Goal: Task Accomplishment & Management: Use online tool/utility

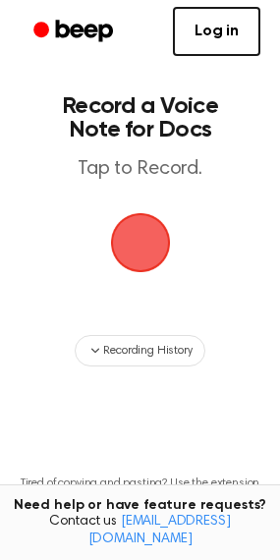
click at [166, 246] on span "button" at bounding box center [140, 242] width 55 height 55
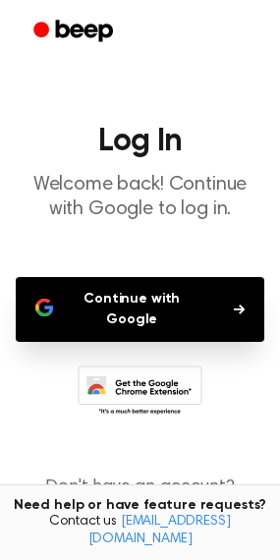
click at [130, 379] on icon at bounding box center [145, 396] width 92 height 34
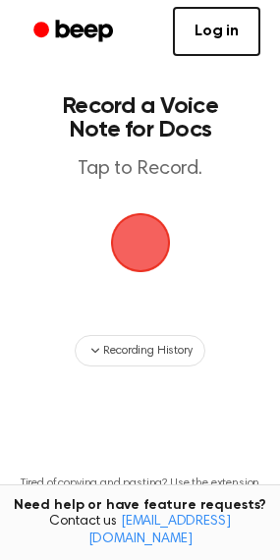
click at [166, 230] on span "button" at bounding box center [140, 243] width 60 height 60
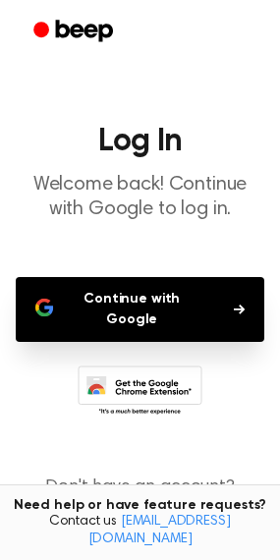
click at [174, 292] on button "Continue with Google" at bounding box center [140, 309] width 248 height 65
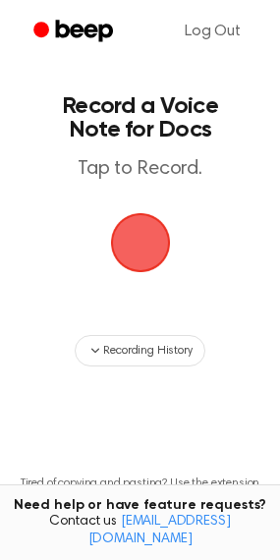
click at [148, 228] on span "button" at bounding box center [140, 243] width 64 height 64
click at [150, 241] on span "button" at bounding box center [140, 242] width 55 height 55
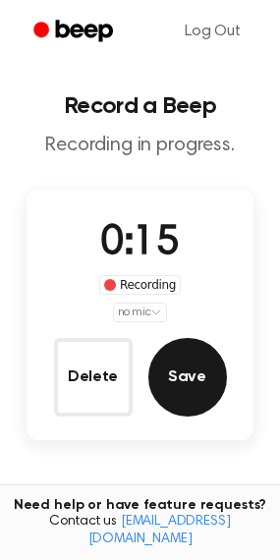
click at [183, 378] on button "Save" at bounding box center [187, 377] width 79 height 79
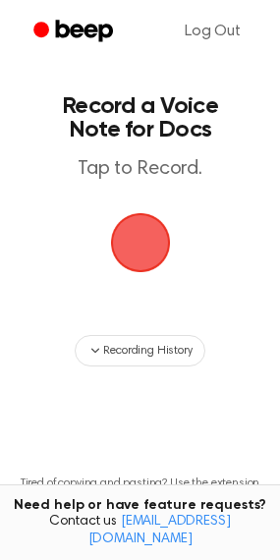
click at [127, 224] on span "button" at bounding box center [140, 242] width 55 height 55
click at [158, 251] on span "button" at bounding box center [140, 243] width 60 height 60
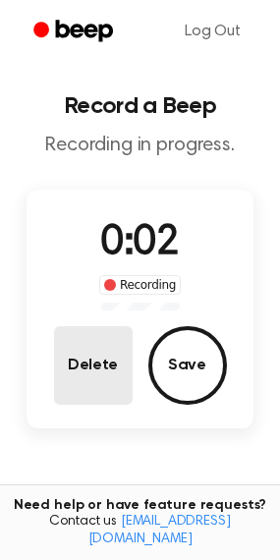
click at [112, 372] on button "Delete" at bounding box center [93, 365] width 79 height 79
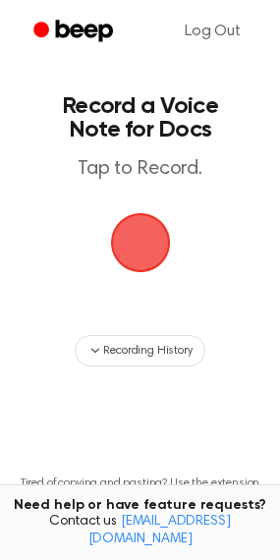
click at [143, 240] on span "button" at bounding box center [140, 242] width 55 height 55
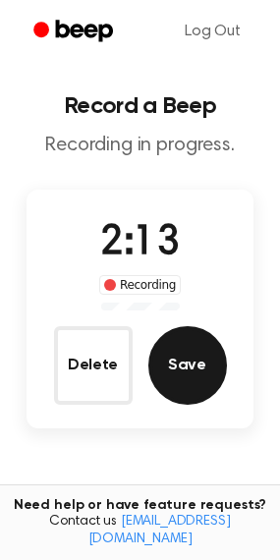
click at [173, 361] on button "Save" at bounding box center [187, 365] width 79 height 79
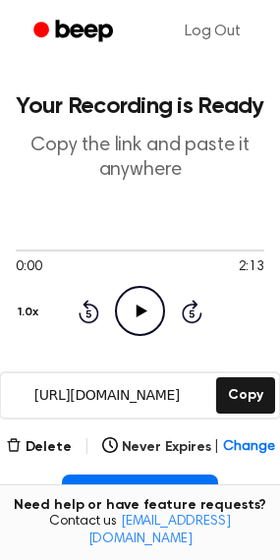
click at [149, 312] on icon "Play Audio" at bounding box center [140, 311] width 50 height 50
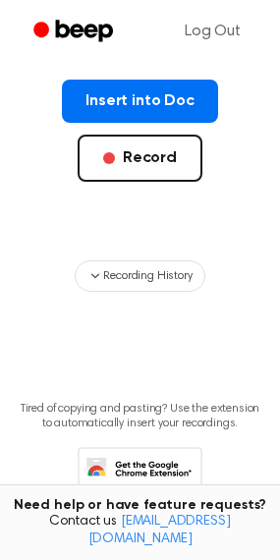
scroll to position [414, 0]
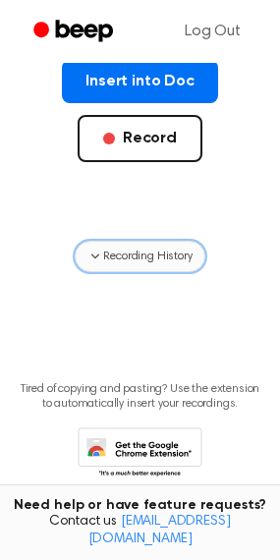
click at [110, 258] on span "Recording History" at bounding box center [147, 256] width 88 height 18
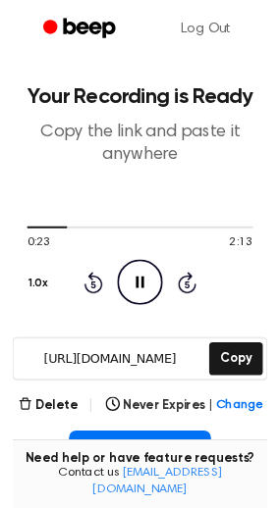
scroll to position [0, 0]
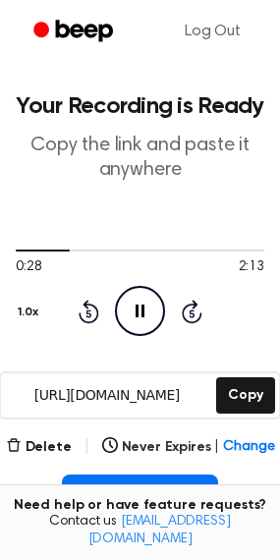
click at [147, 321] on icon "Pause Audio" at bounding box center [140, 311] width 50 height 50
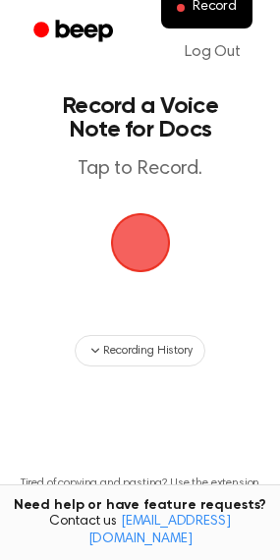
click at [148, 231] on span "button" at bounding box center [140, 243] width 60 height 60
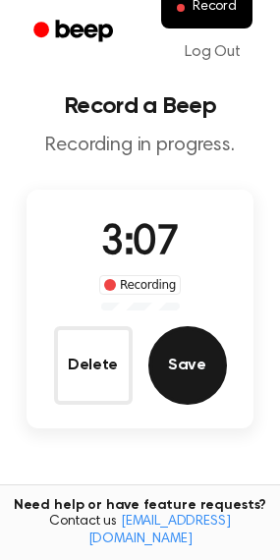
click at [185, 384] on button "Save" at bounding box center [187, 365] width 79 height 79
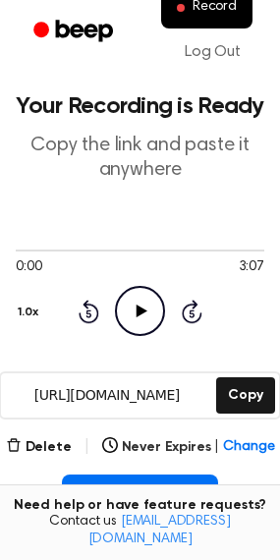
scroll to position [116, 0]
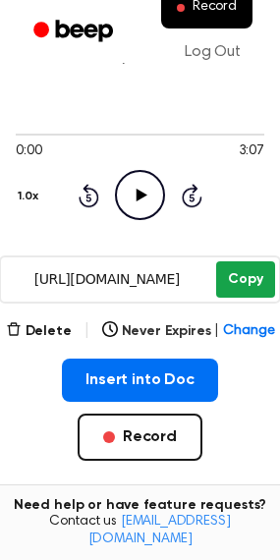
click at [251, 280] on button "Copy" at bounding box center [245, 279] width 58 height 36
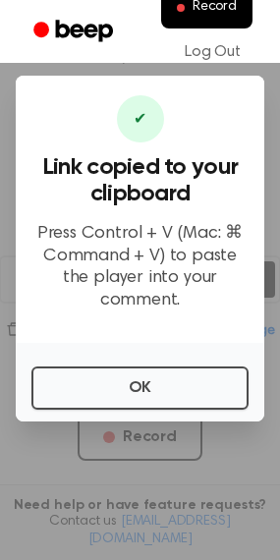
click at [103, 408] on div "OK" at bounding box center [140, 382] width 248 height 79
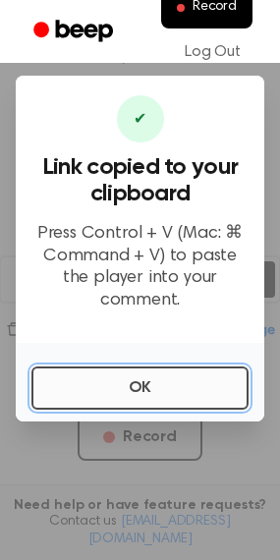
click at [145, 380] on button "OK" at bounding box center [139, 387] width 217 height 43
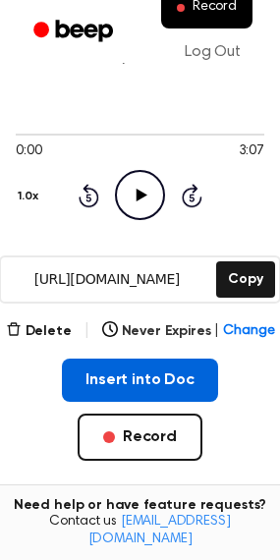
click at [185, 366] on button "Insert into Doc" at bounding box center [140, 379] width 156 height 43
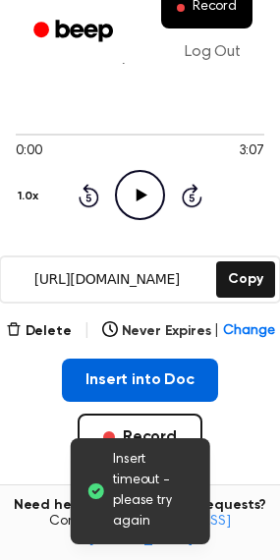
click at [138, 388] on button "Insert into Doc" at bounding box center [140, 379] width 156 height 43
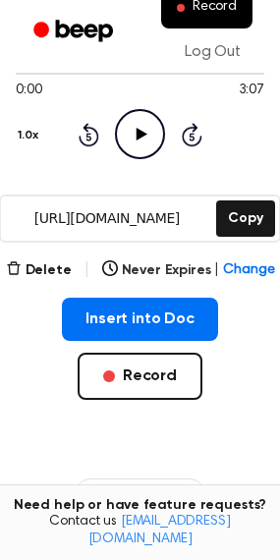
scroll to position [210, 0]
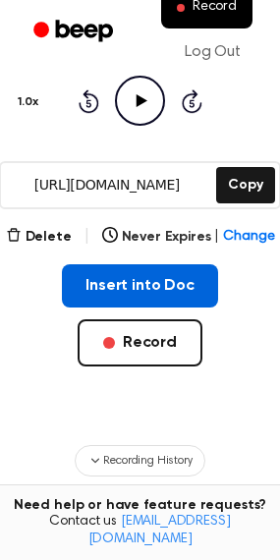
click at [152, 279] on button "Insert into Doc" at bounding box center [140, 285] width 156 height 43
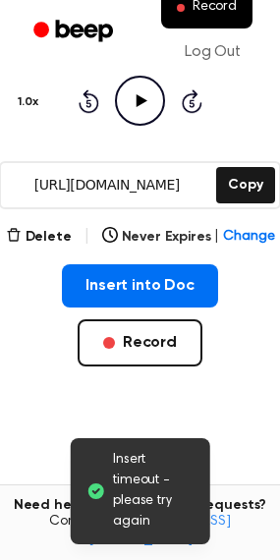
click at [269, 383] on main "Insert timeout - please try again Your Recording is Ready Copy the link and pas…" at bounding box center [140, 265] width 280 height 950
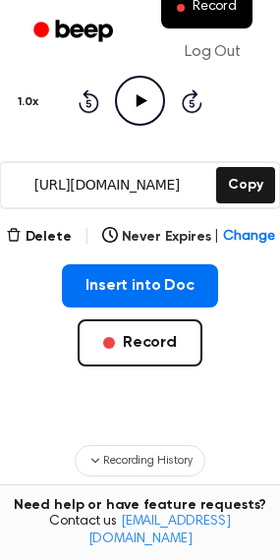
drag, startPoint x: 134, startPoint y: 194, endPoint x: 170, endPoint y: 187, distance: 36.2
click at [170, 187] on input "https://beep.audio/T9ERTWf" at bounding box center [106, 185] width 211 height 44
click at [187, 179] on input "https://beep.audio/T9ERTWf" at bounding box center [106, 185] width 211 height 44
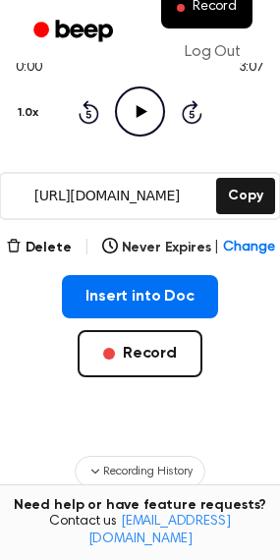
scroll to position [197, 0]
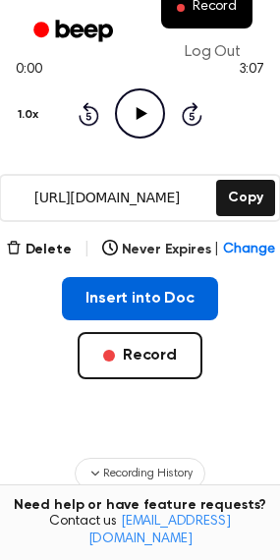
click at [125, 291] on button "Insert into Doc" at bounding box center [140, 298] width 156 height 43
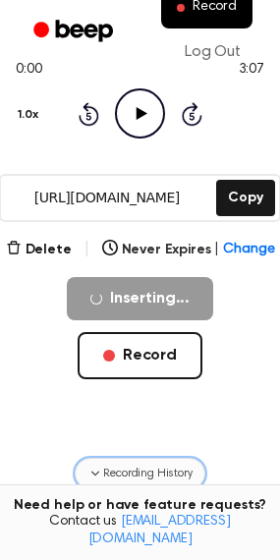
click at [89, 477] on icon "button" at bounding box center [95, 473] width 16 height 16
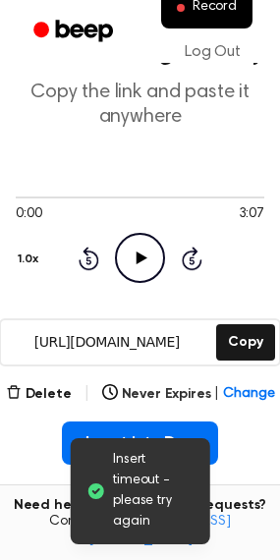
scroll to position [0, 0]
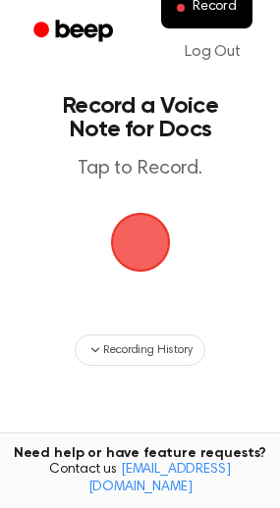
scroll to position [184, 0]
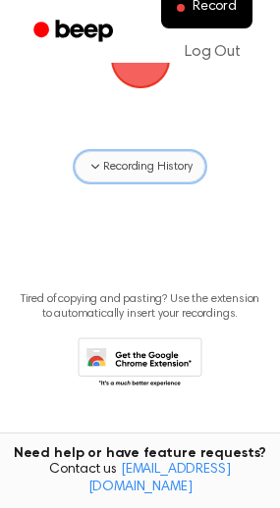
click at [105, 153] on button "Recording History" at bounding box center [140, 166] width 130 height 31
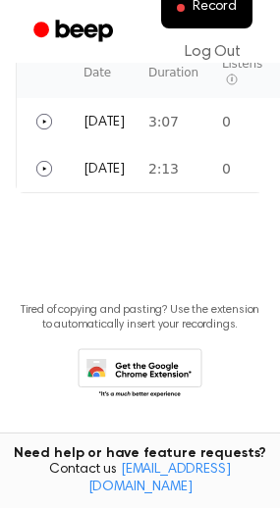
scroll to position [381, 0]
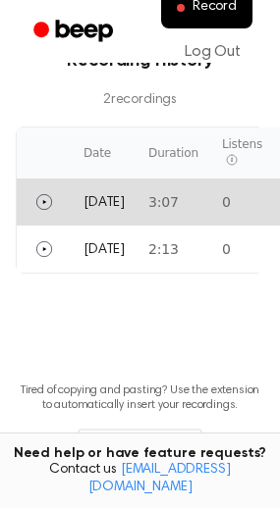
click at [119, 188] on td "[DATE]" at bounding box center [104, 202] width 65 height 47
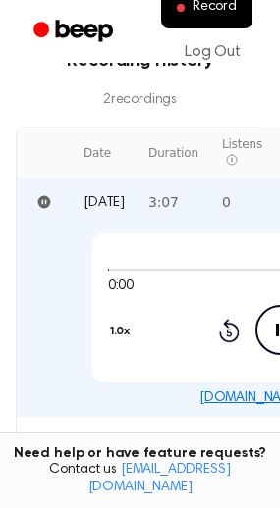
click at [267, 393] on link "[DOMAIN_NAME]/T9ERTWf" at bounding box center [280, 399] width 163 height 14
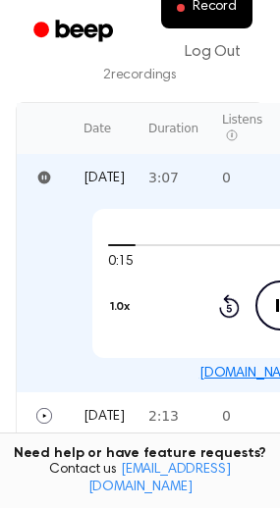
scroll to position [408, 0]
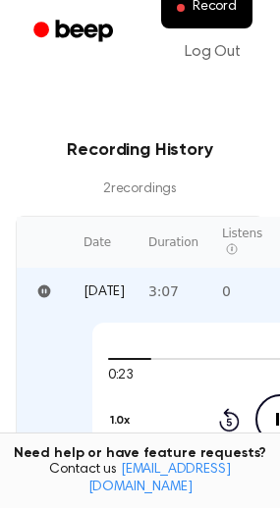
scroll to position [293, 0]
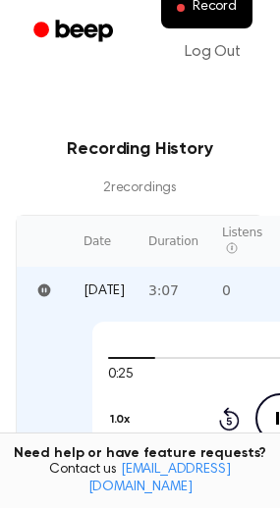
click at [276, 422] on icon at bounding box center [280, 418] width 9 height 13
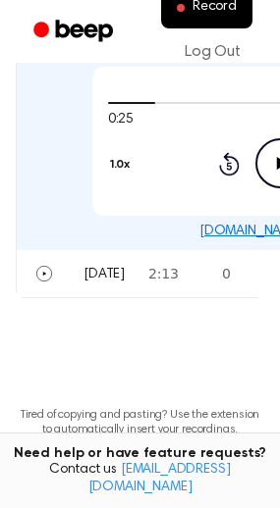
scroll to position [485, 0]
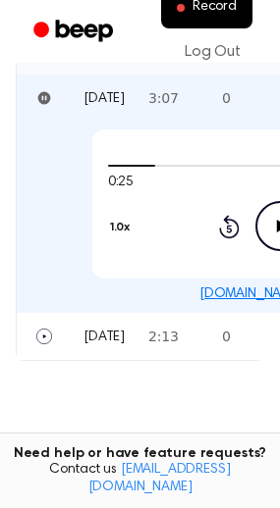
click at [145, 388] on main "Record a Voice Note for Docs Tap to Record. Recording History 2 recording s Dat…" at bounding box center [140, 70] width 280 height 1110
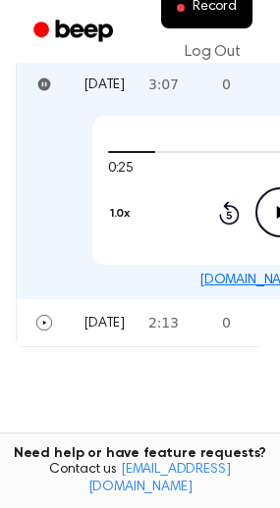
scroll to position [501, 0]
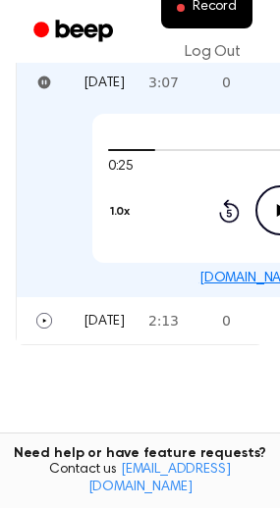
drag, startPoint x: 182, startPoint y: 2, endPoint x: 247, endPoint y: 296, distance: 301.7
click at [247, 297] on td "0" at bounding box center [242, 320] width 64 height 47
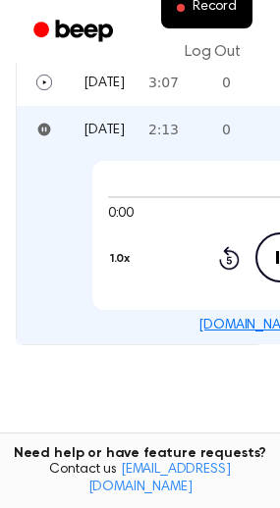
scroll to position [443, 0]
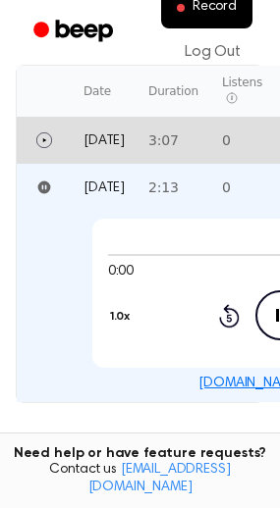
click at [184, 132] on td "3:07" at bounding box center [173, 140] width 74 height 47
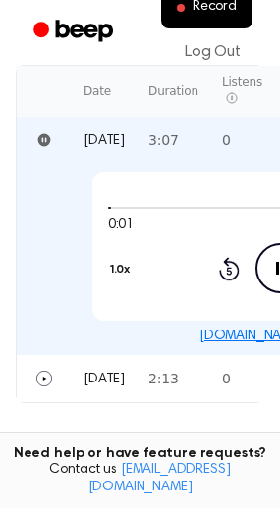
drag, startPoint x: 184, startPoint y: 132, endPoint x: 196, endPoint y: 134, distance: 13.1
click at [196, 134] on td "3:07" at bounding box center [173, 140] width 74 height 47
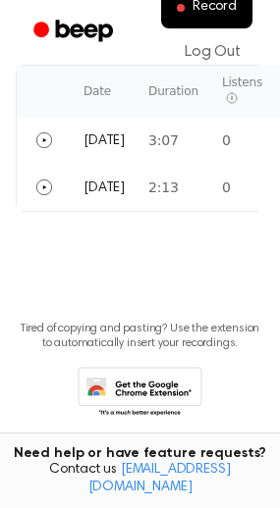
click at [156, 390] on icon at bounding box center [140, 394] width 125 height 54
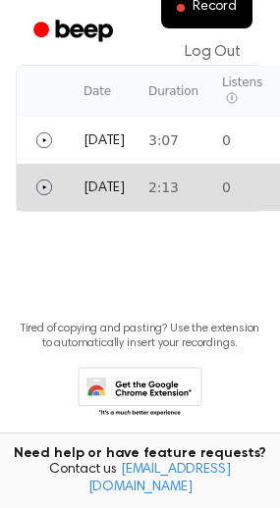
scroll to position [348, 0]
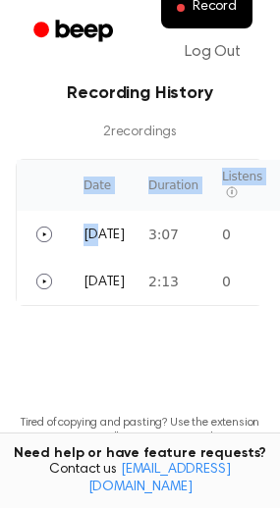
drag, startPoint x: 97, startPoint y: 227, endPoint x: -303, endPoint y: 187, distance: 402.5
click at [0, 187] on html "Record Log Out Record a Voice Note for Docs Tap to Record. Recording History 2 …" at bounding box center [140, 143] width 280 height 982
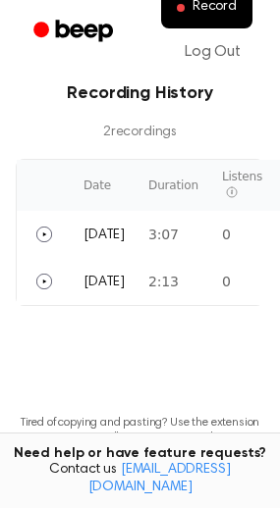
click at [225, 376] on main "Record a Voice Note for Docs Tap to Record. Recording History 2 recording s Dat…" at bounding box center [140, 111] width 280 height 919
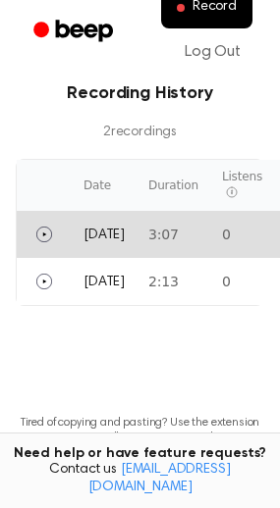
click at [181, 248] on td "3:07" at bounding box center [173, 234] width 74 height 47
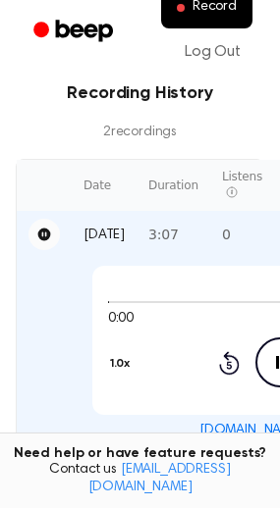
click at [37, 232] on icon "Pause" at bounding box center [44, 235] width 16 height 16
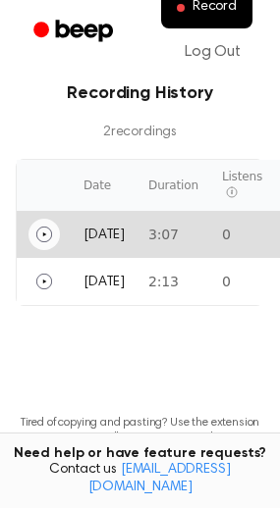
click at [197, 370] on main "Record a Voice Note for Docs Tap to Record. Recording History 2 recording s Dat…" at bounding box center [140, 111] width 280 height 919
click at [175, 235] on td "3:07" at bounding box center [173, 234] width 74 height 47
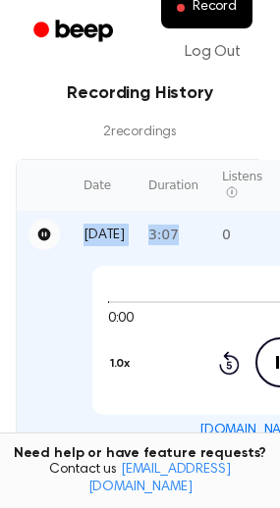
drag, startPoint x: 175, startPoint y: 235, endPoint x: 220, endPoint y: 310, distance: 88.0
click at [269, 188] on table "Date Duration Listens Expires Actions Today 3:07 0 Never Expires 0:00 3:07 1.0x…" at bounding box center [280, 328] width 527 height 337
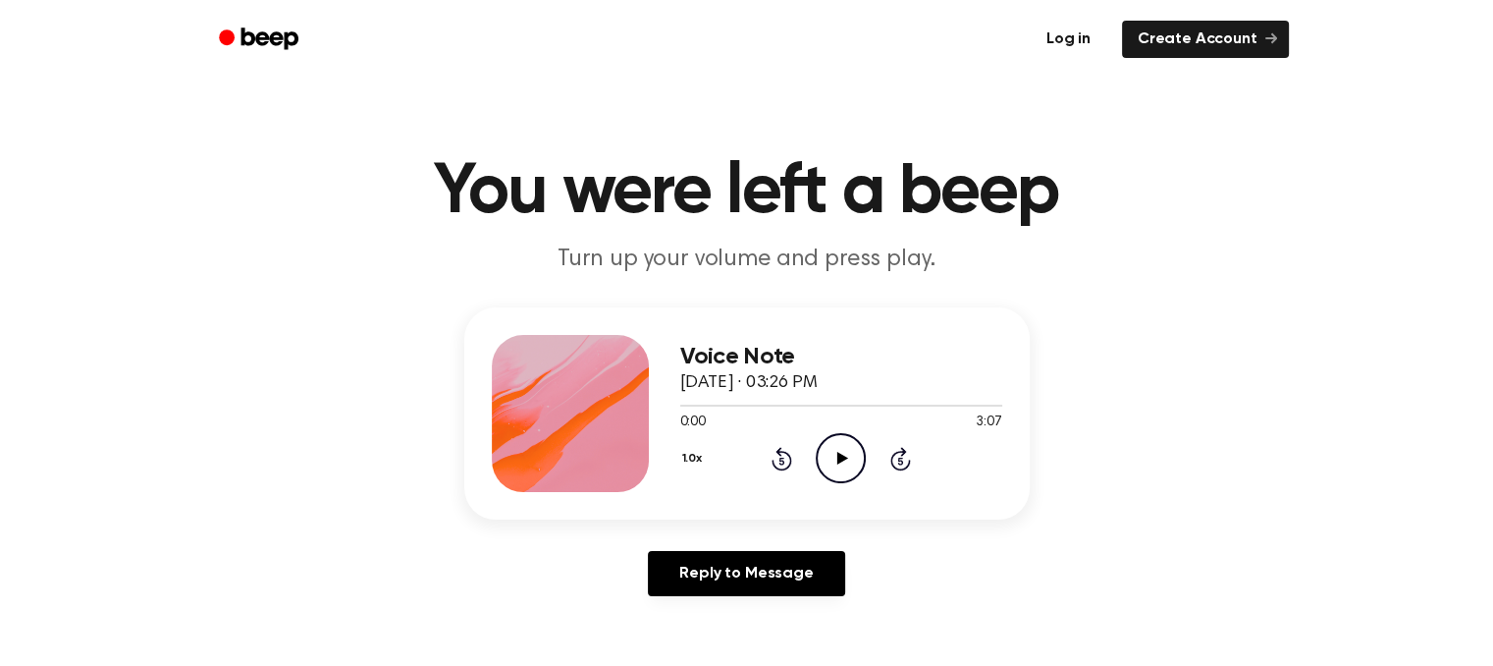
click at [1052, 30] on link "Log in" at bounding box center [1068, 39] width 83 height 45
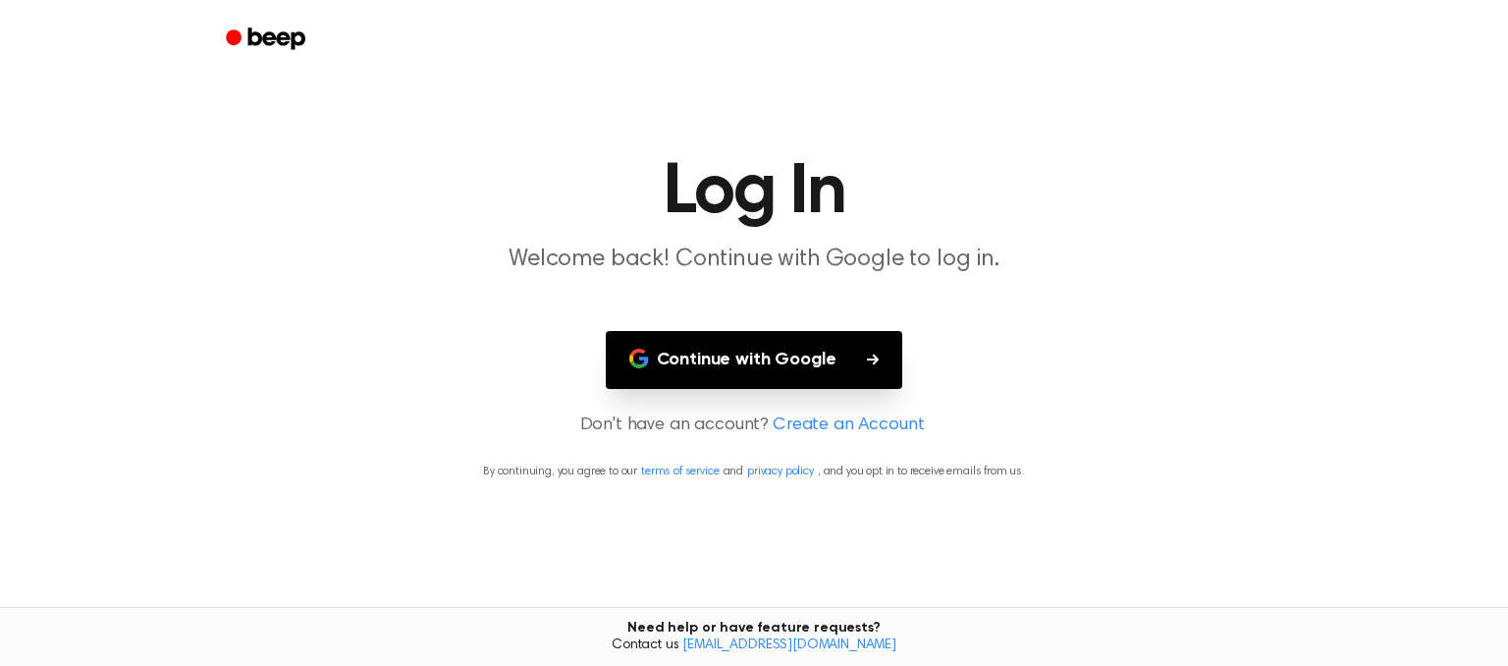
click at [774, 350] on button "Continue with Google" at bounding box center [754, 360] width 297 height 58
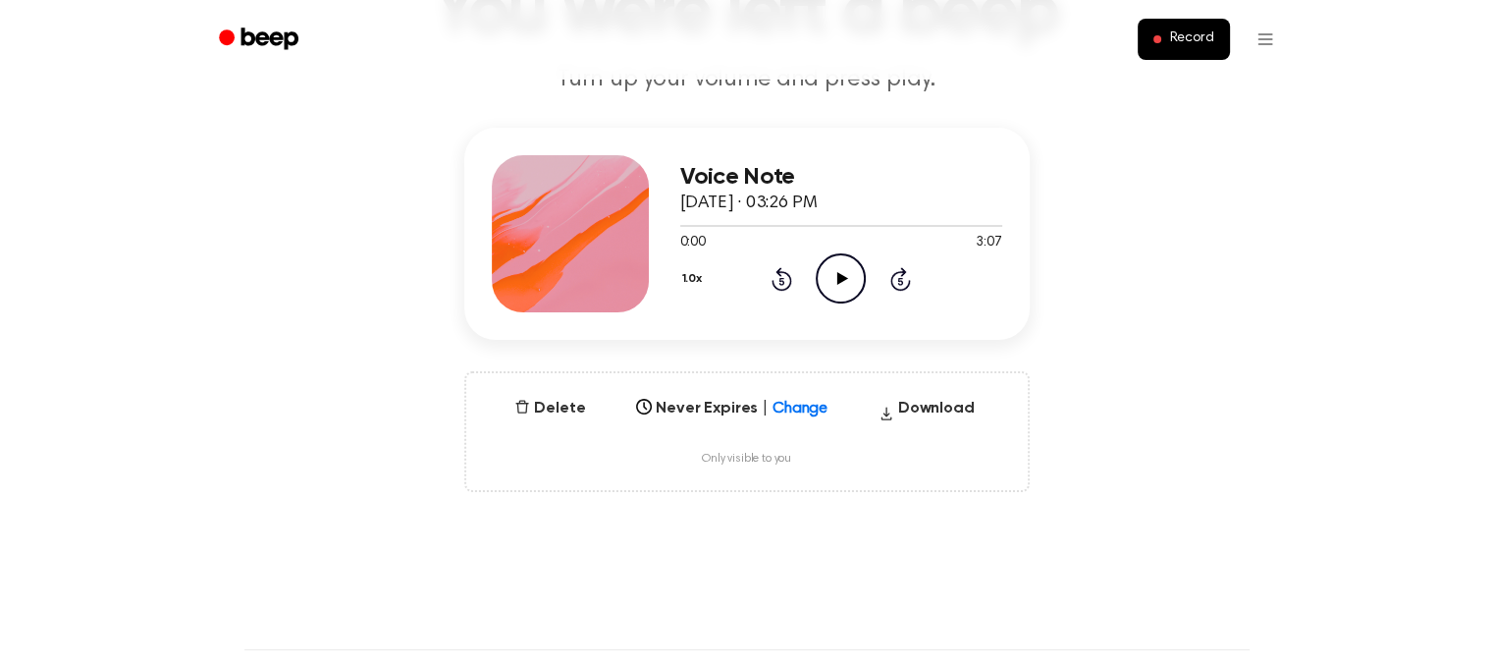
scroll to position [181, 0]
click at [916, 413] on button "Download" at bounding box center [927, 411] width 112 height 31
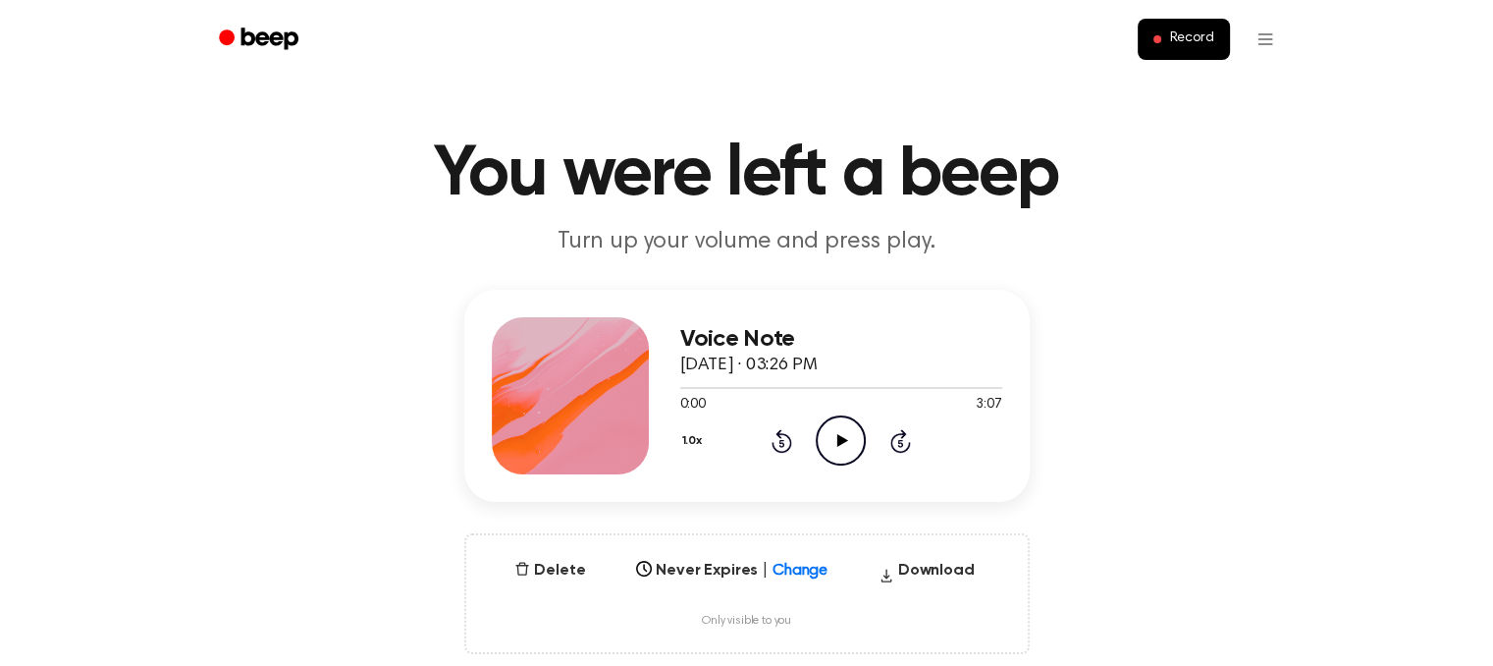
scroll to position [10, 0]
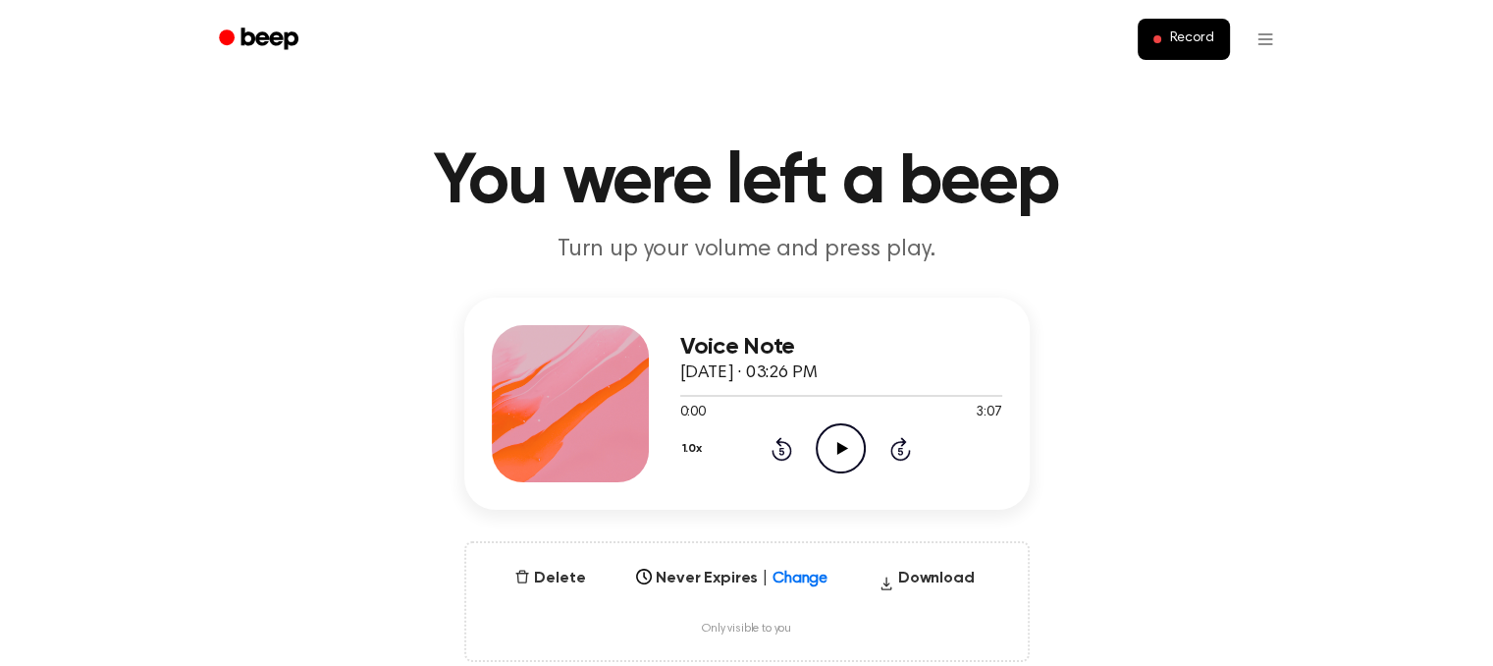
click at [853, 439] on icon "Play Audio" at bounding box center [841, 448] width 50 height 50
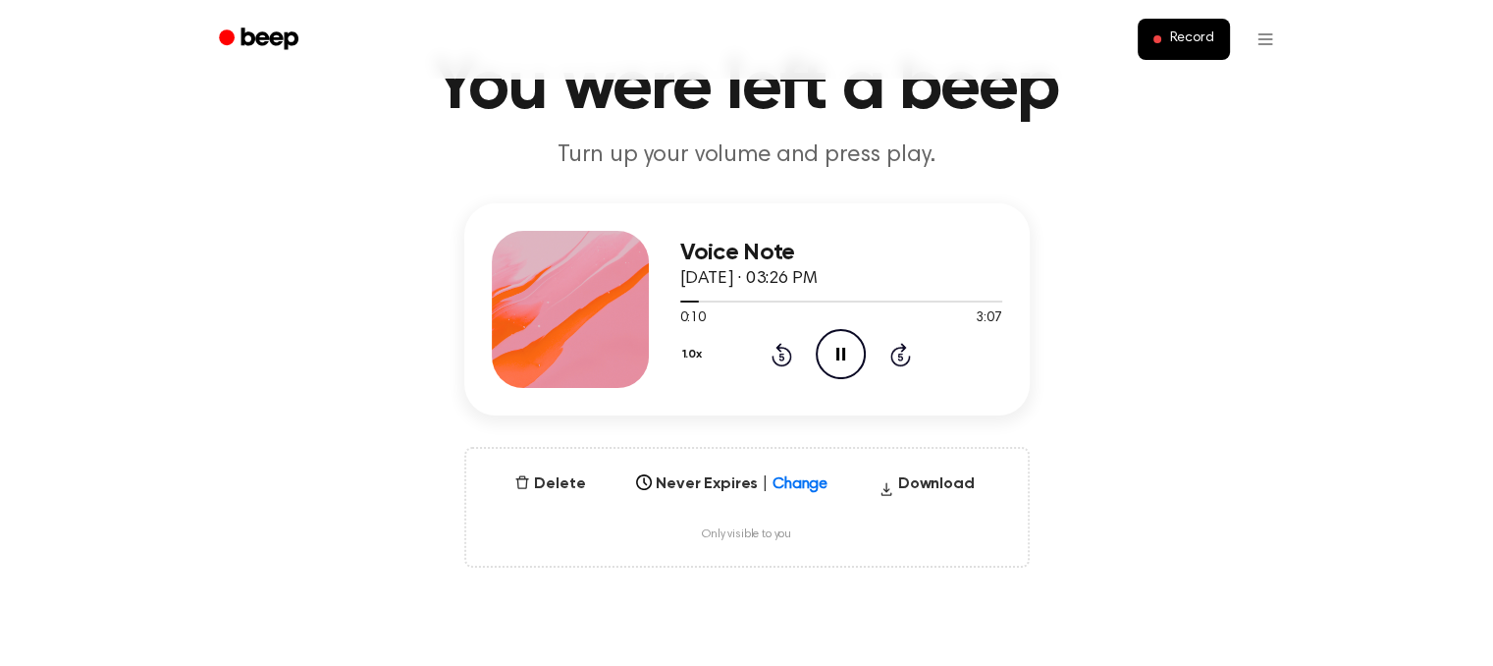
click at [1044, 506] on div "Voice Note October 8, 2025 · 03:26 PM 0:10 3:07 Your browser does not support t…" at bounding box center [747, 385] width 1446 height 364
click at [834, 354] on icon "Pause Audio" at bounding box center [841, 354] width 50 height 50
click at [919, 473] on button "Download" at bounding box center [927, 487] width 112 height 31
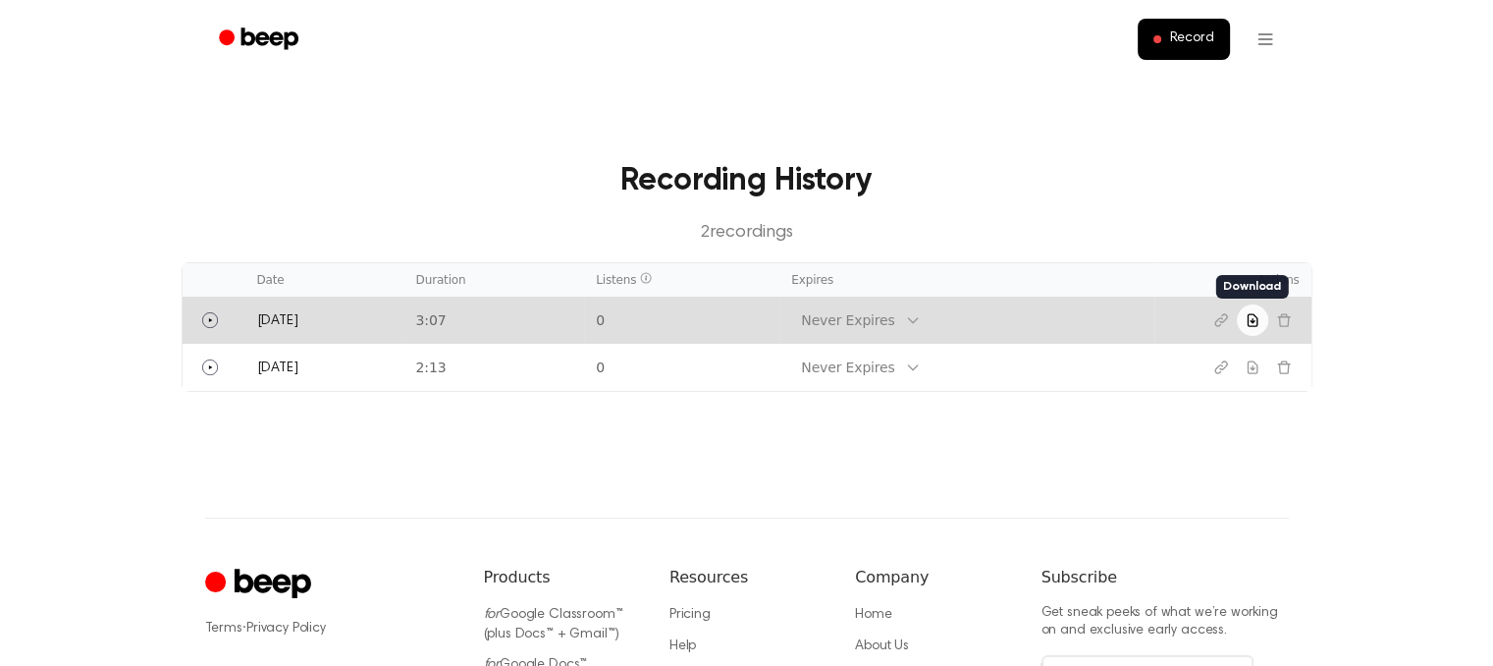
click at [1256, 324] on icon "Download recording" at bounding box center [1252, 320] width 9 height 12
click at [1223, 315] on icon "Copy link" at bounding box center [1221, 320] width 16 height 16
